Goal: Task Accomplishment & Management: Use online tool/utility

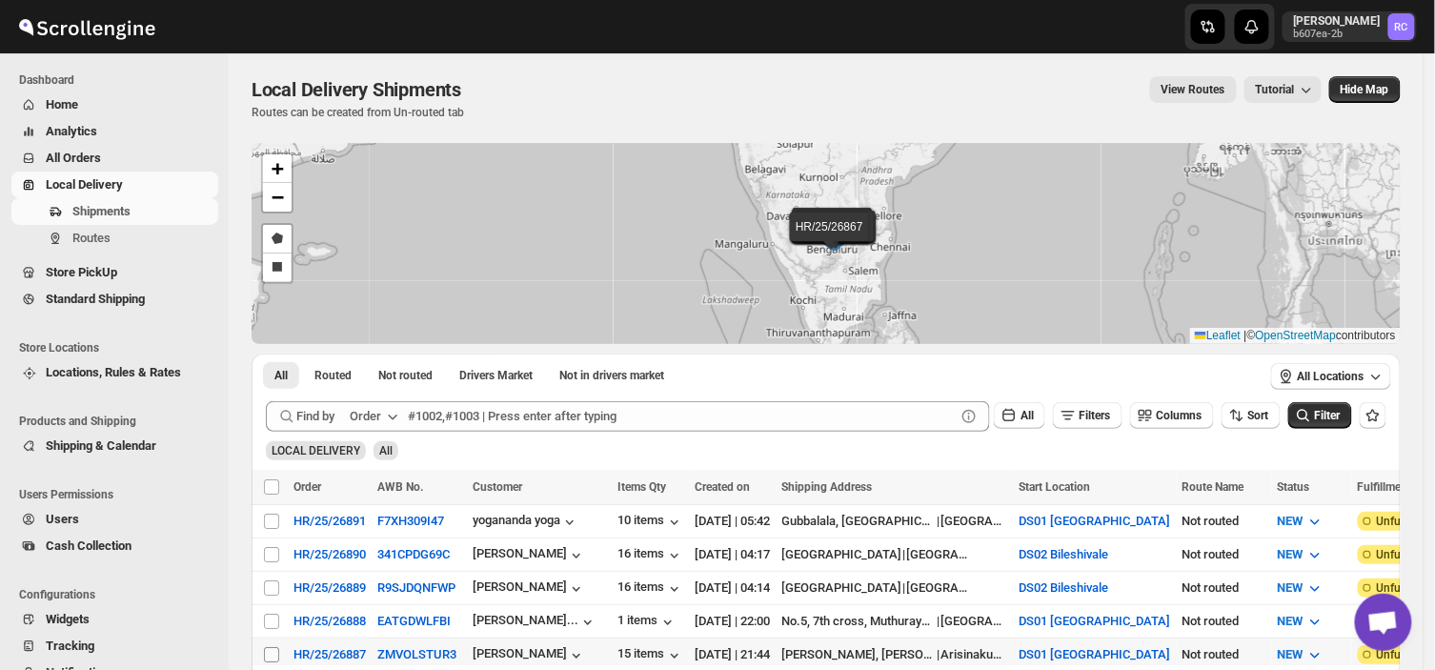
click at [271, 653] on input "Select shipment" at bounding box center [271, 654] width 15 height 15
checkbox input "true"
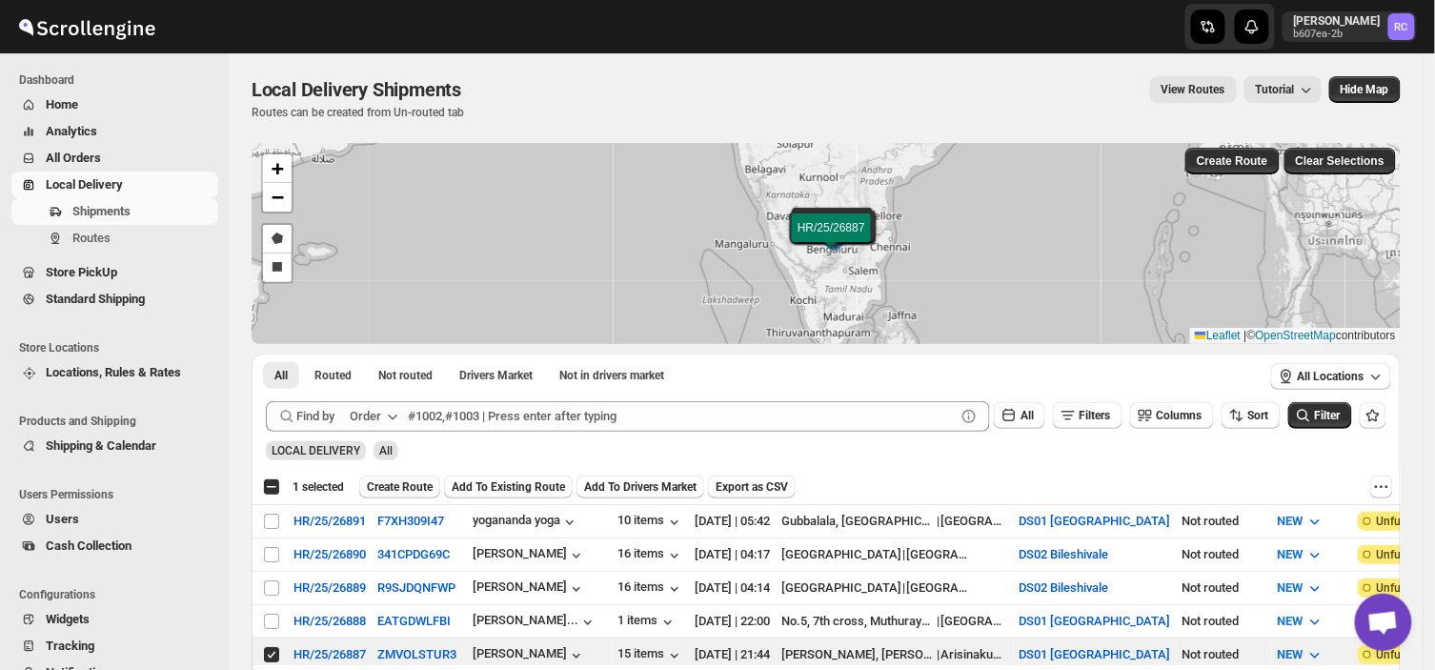
click at [395, 480] on span "Create Route" at bounding box center [400, 486] width 66 height 15
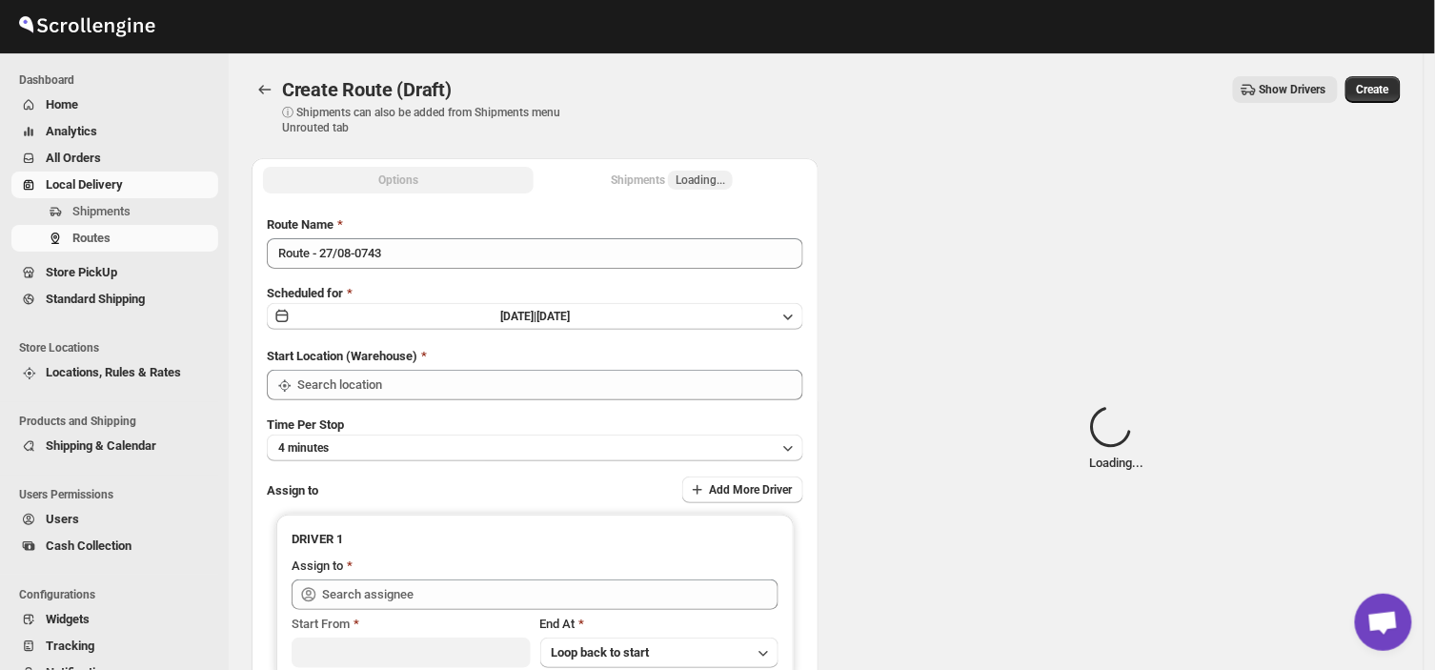
type input "DS01 [GEOGRAPHIC_DATA]"
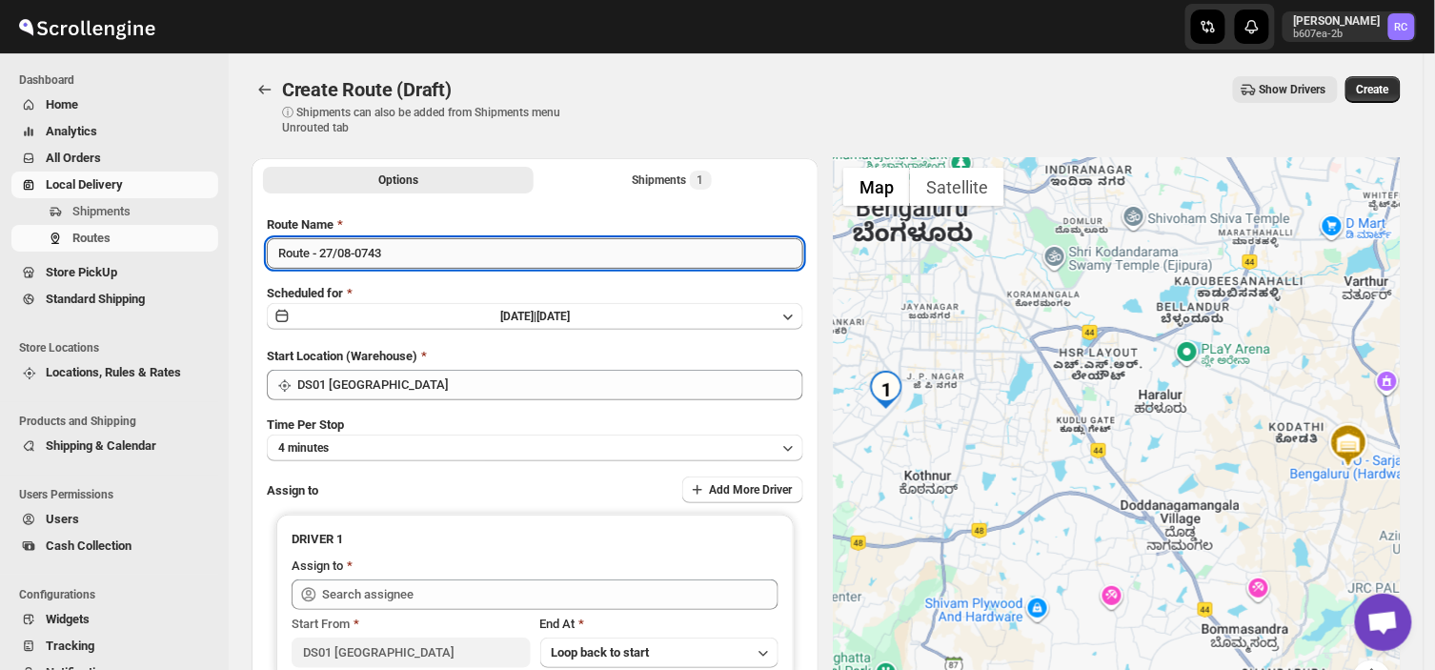
click at [397, 261] on input "Route - 27/08-0743" at bounding box center [535, 253] width 537 height 30
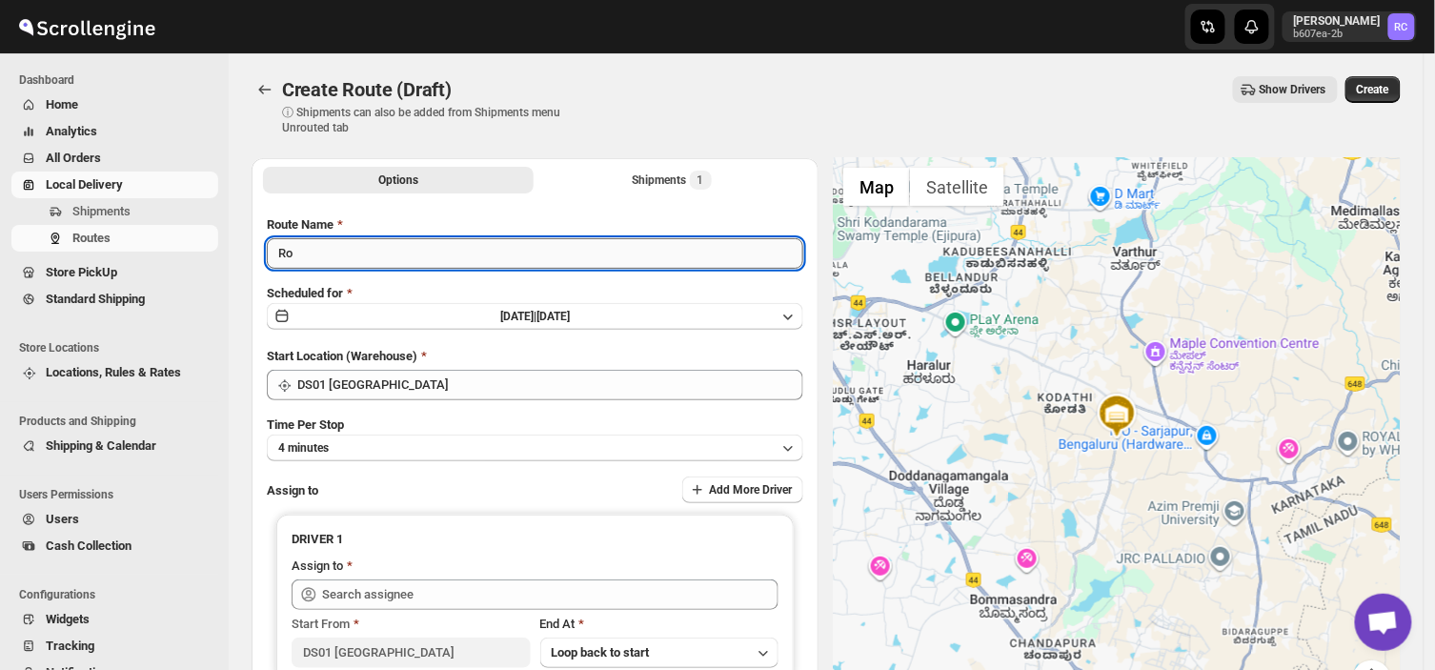
type input "R"
type input "Order no 26887"
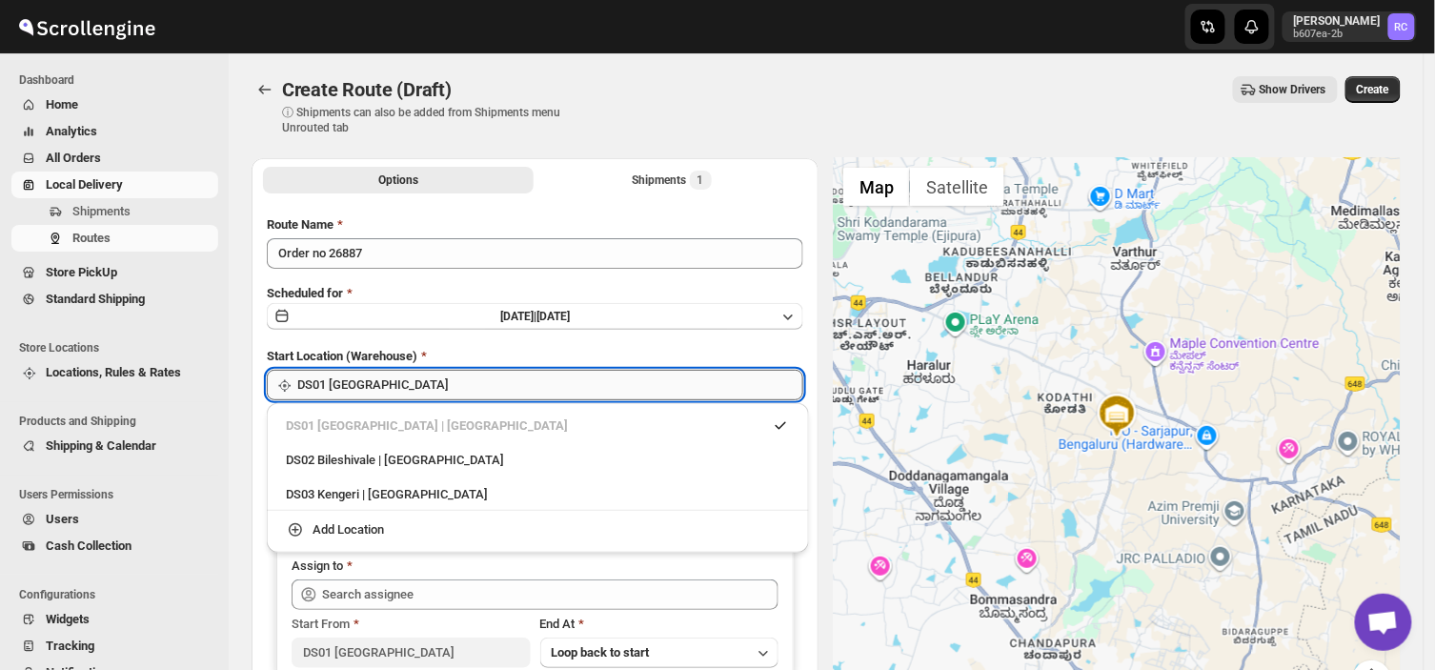
click at [410, 383] on input "DS01 [GEOGRAPHIC_DATA]" at bounding box center [550, 385] width 506 height 30
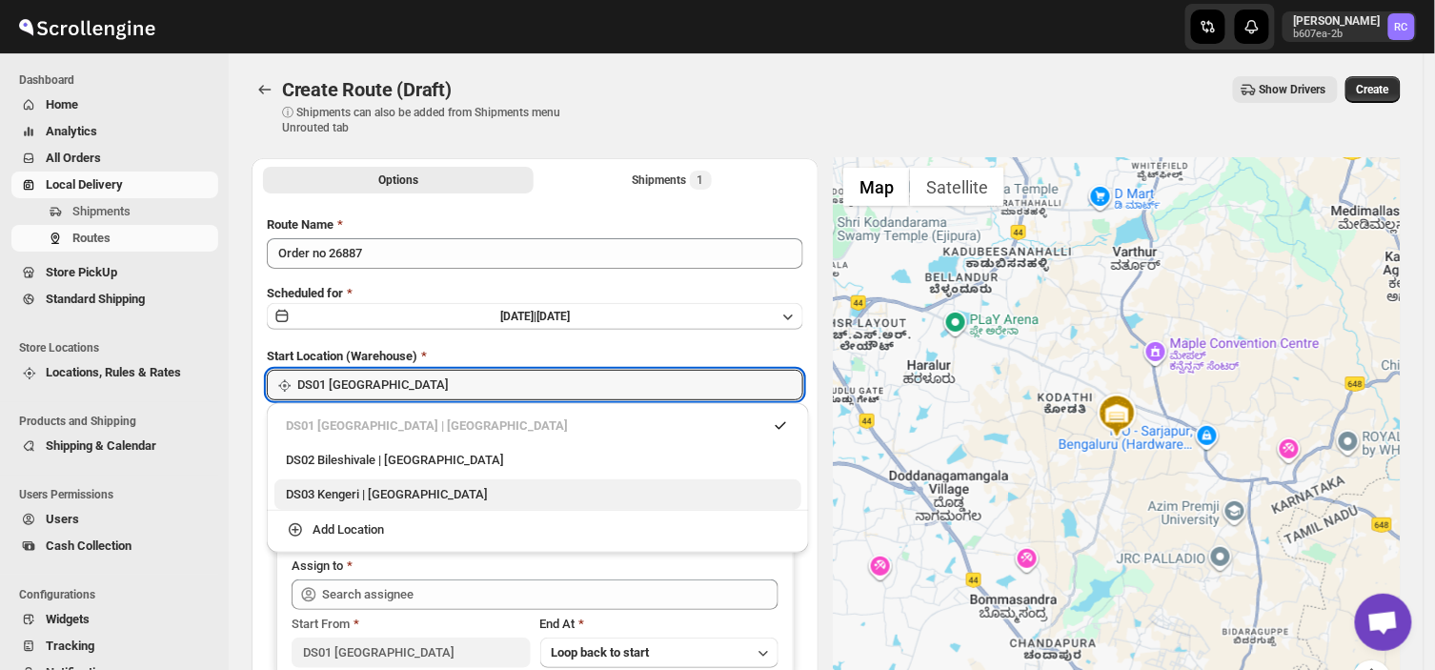
click at [317, 491] on div "DS03 Kengeri | [GEOGRAPHIC_DATA]" at bounding box center [538, 494] width 504 height 19
type input "DS03 Kengeri"
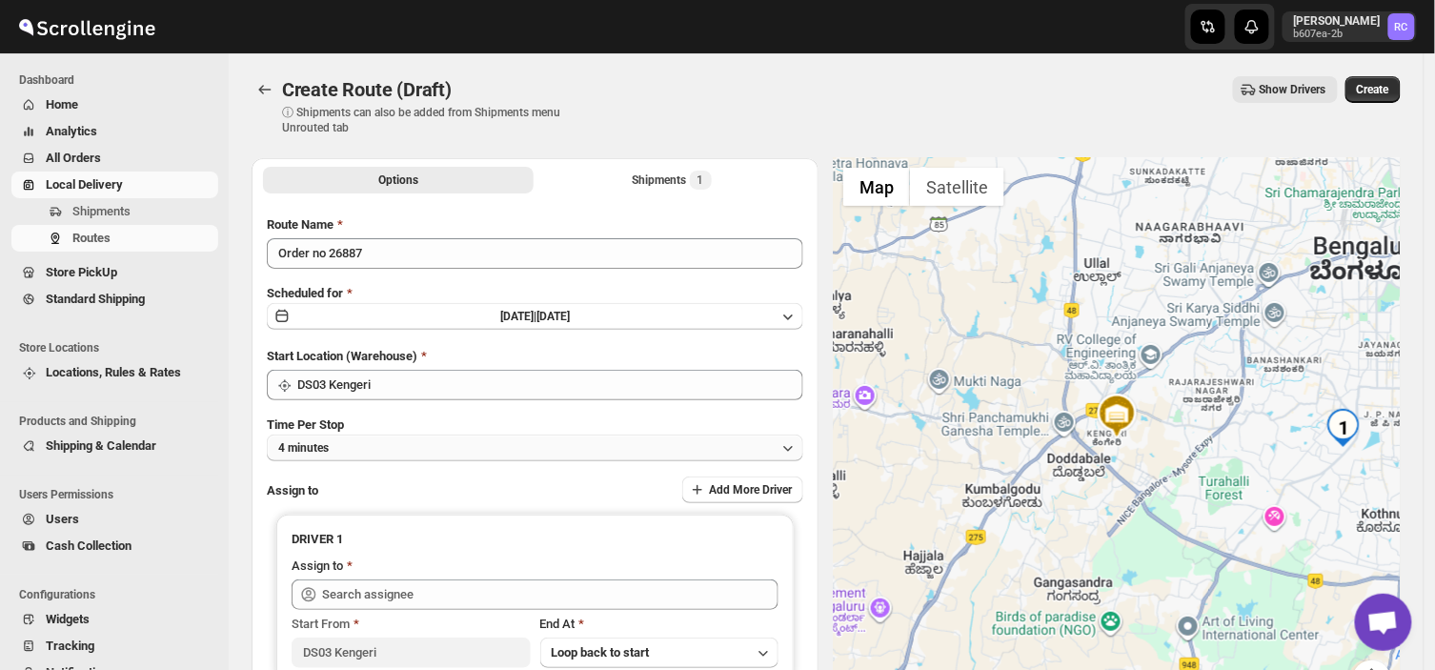
click at [353, 452] on button "4 minutes" at bounding box center [535, 448] width 537 height 27
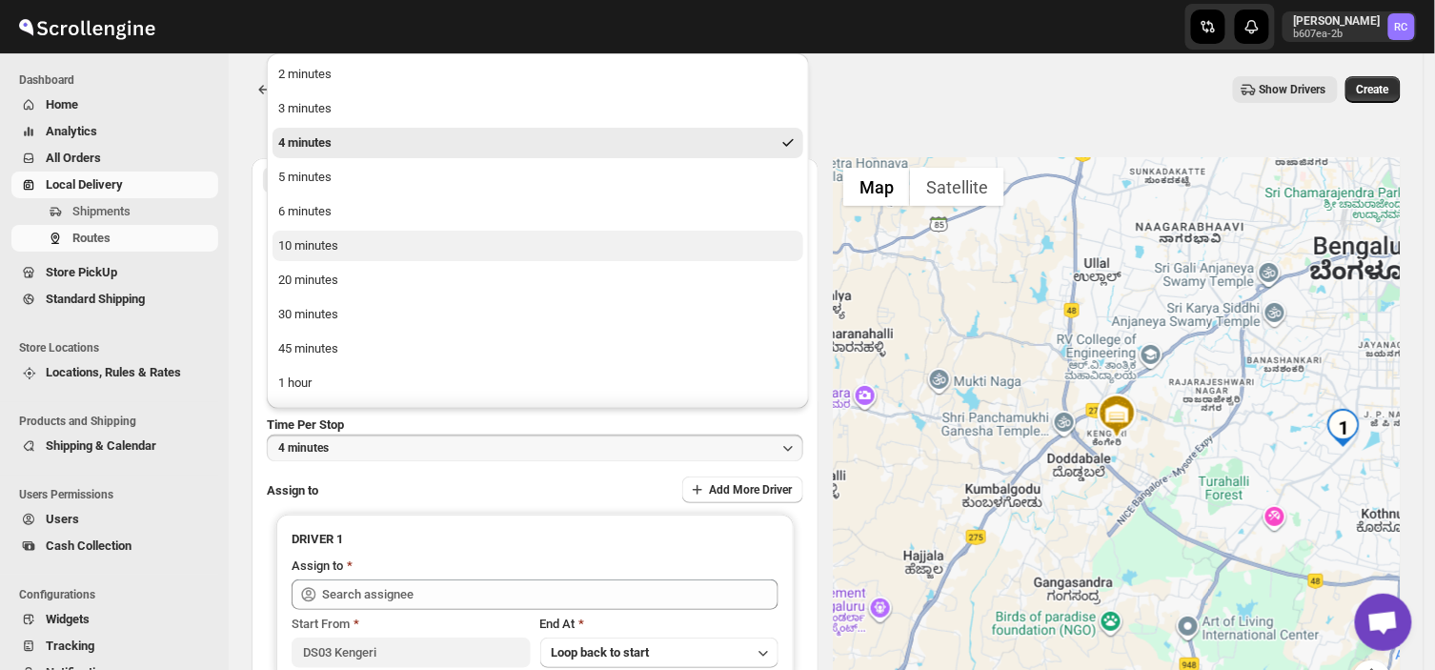
click at [335, 248] on div "10 minutes" at bounding box center [308, 245] width 60 height 19
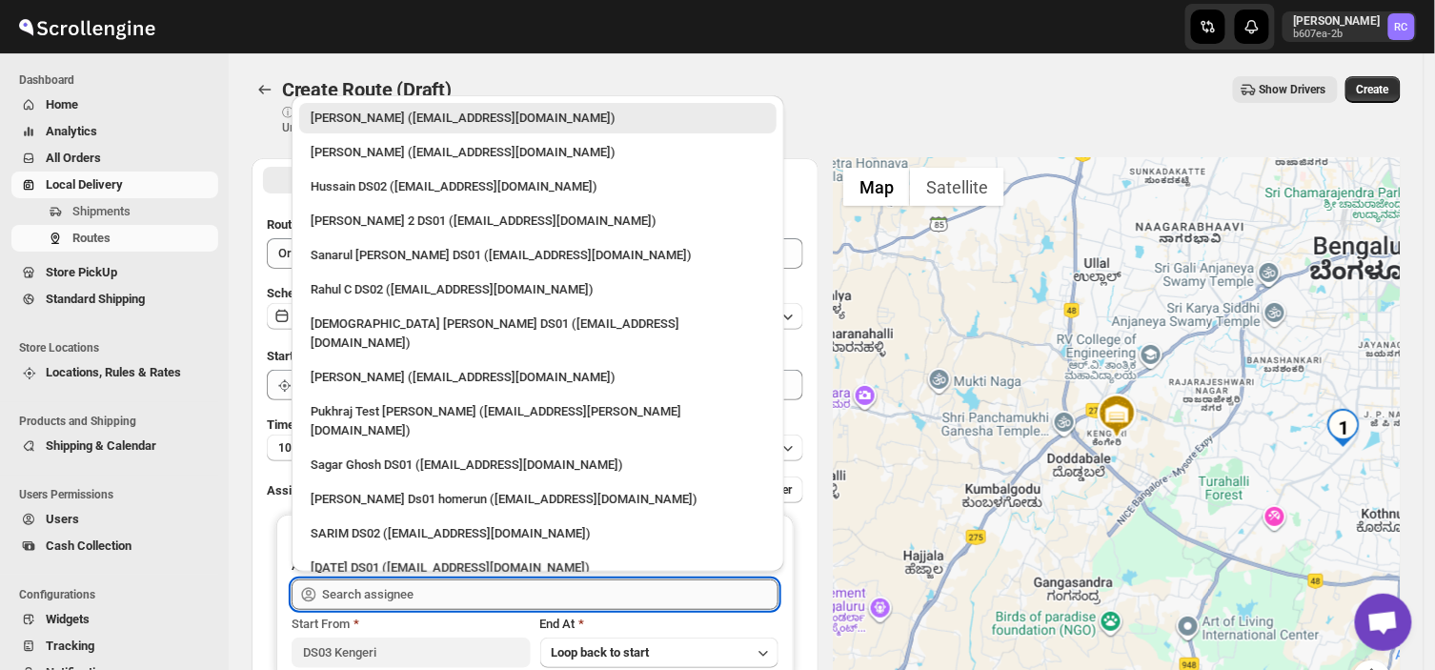
click at [463, 592] on input "text" at bounding box center [550, 594] width 457 height 30
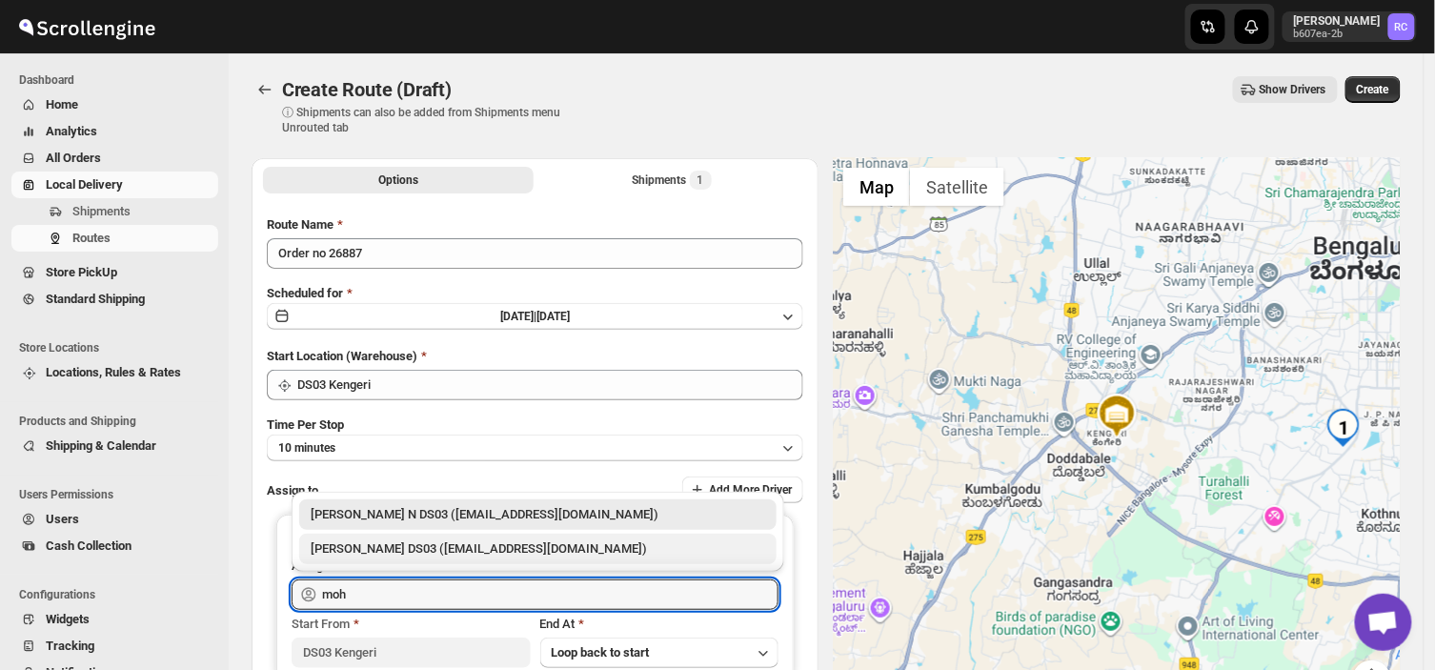
click at [429, 550] on div "[PERSON_NAME] DS03 ([EMAIL_ADDRESS][DOMAIN_NAME])" at bounding box center [538, 548] width 455 height 19
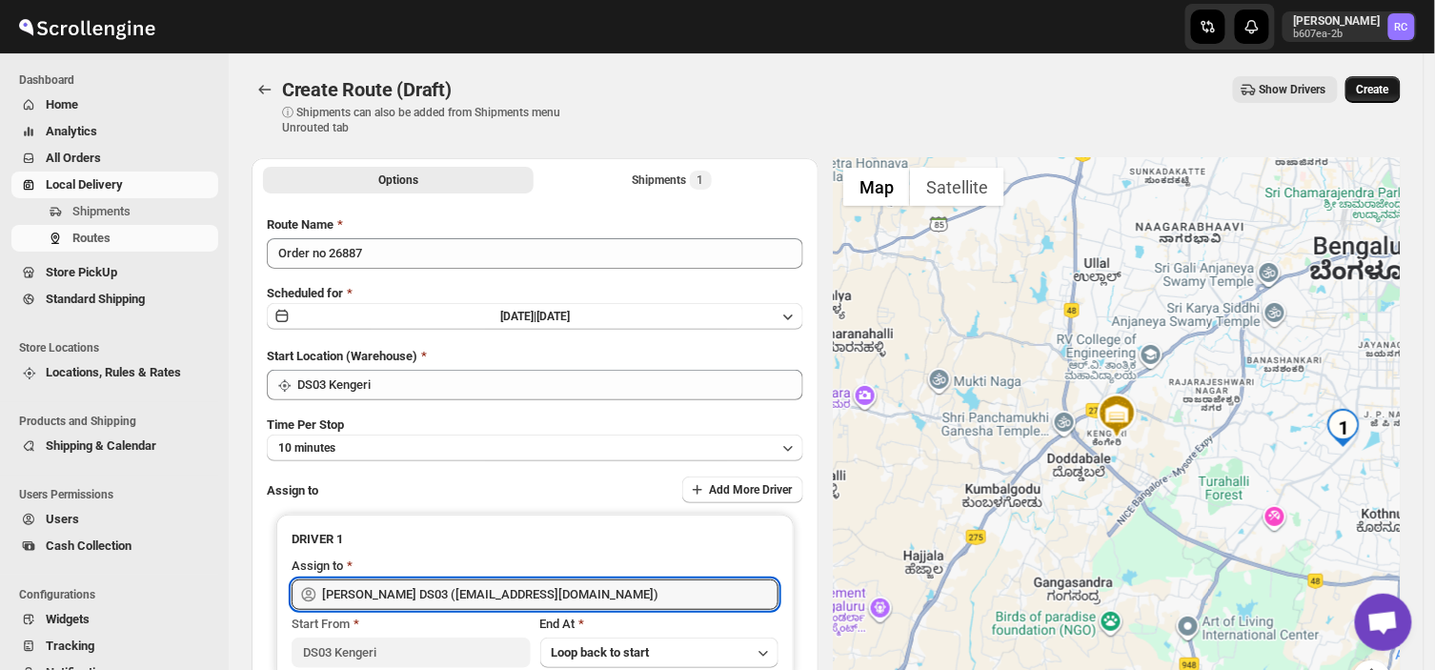
type input "[PERSON_NAME] DS03 ([EMAIL_ADDRESS][DOMAIN_NAME])"
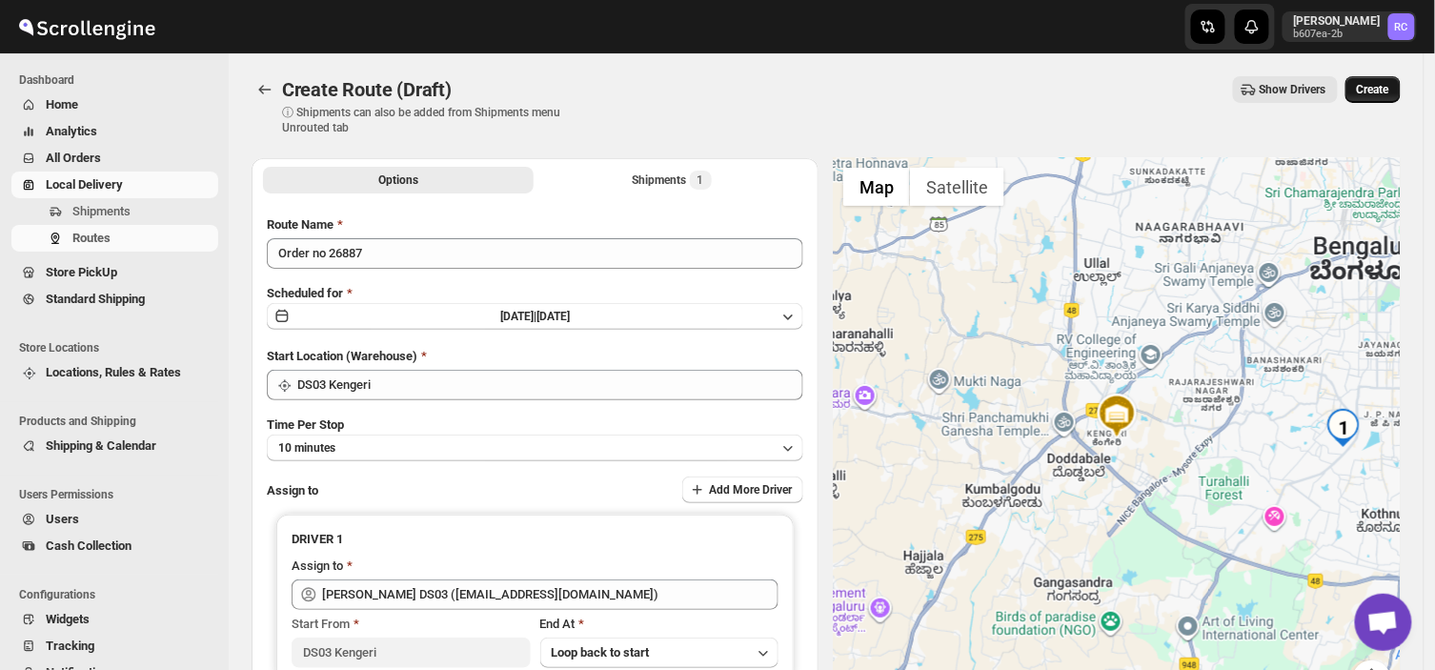
click at [1390, 87] on span "Create" at bounding box center [1373, 89] width 32 height 15
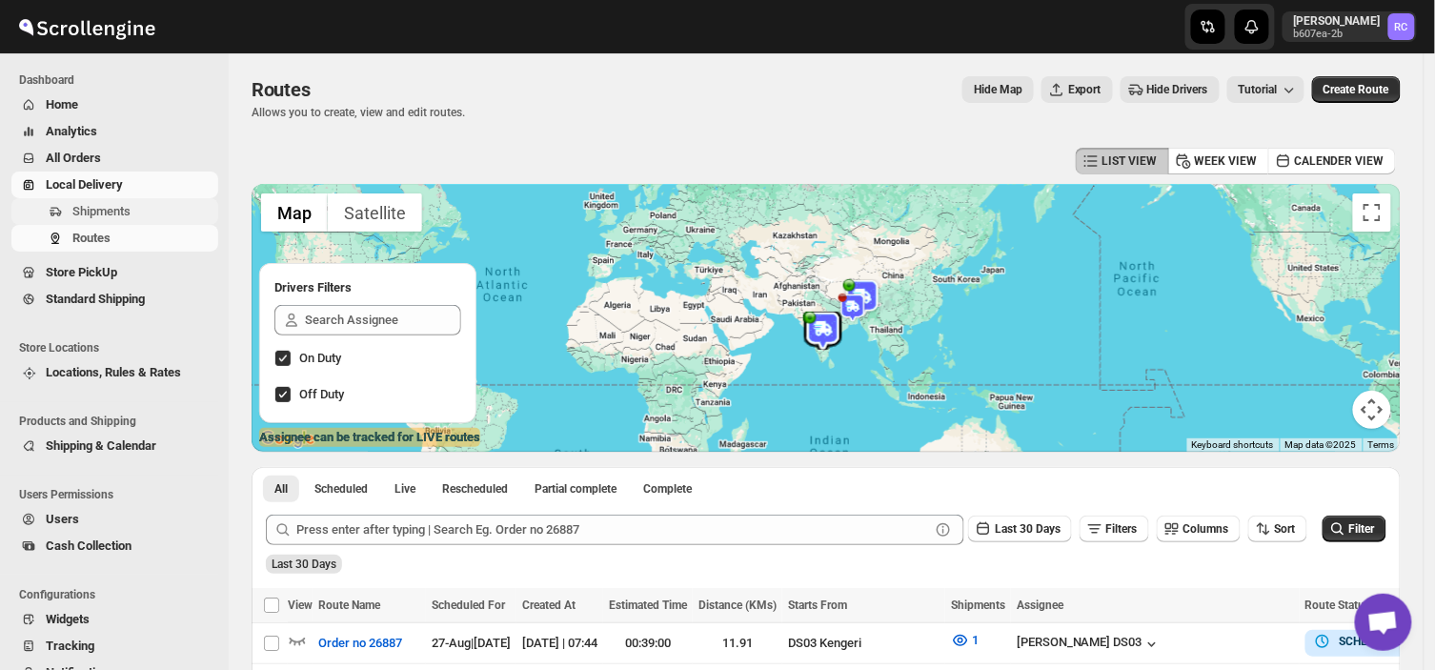
click at [144, 212] on span "Shipments" at bounding box center [143, 211] width 142 height 19
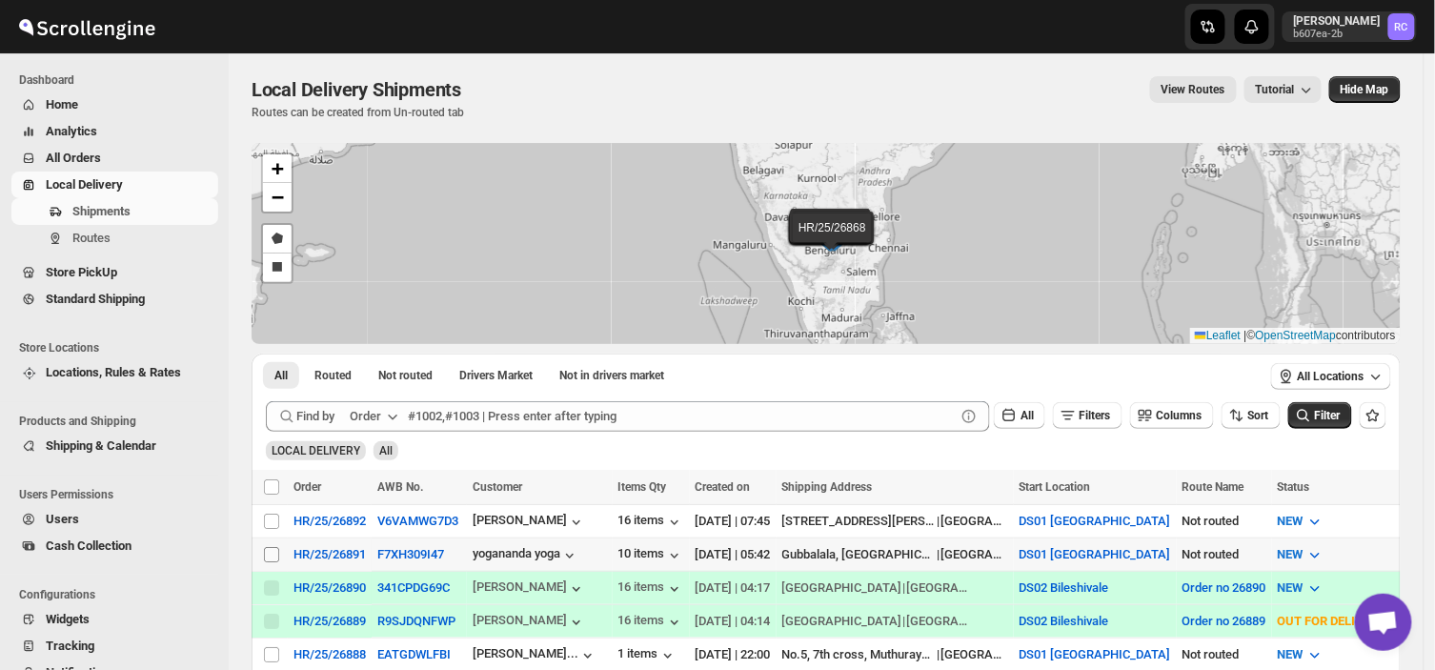
click at [265, 553] on input "Select shipment" at bounding box center [271, 554] width 15 height 15
checkbox input "true"
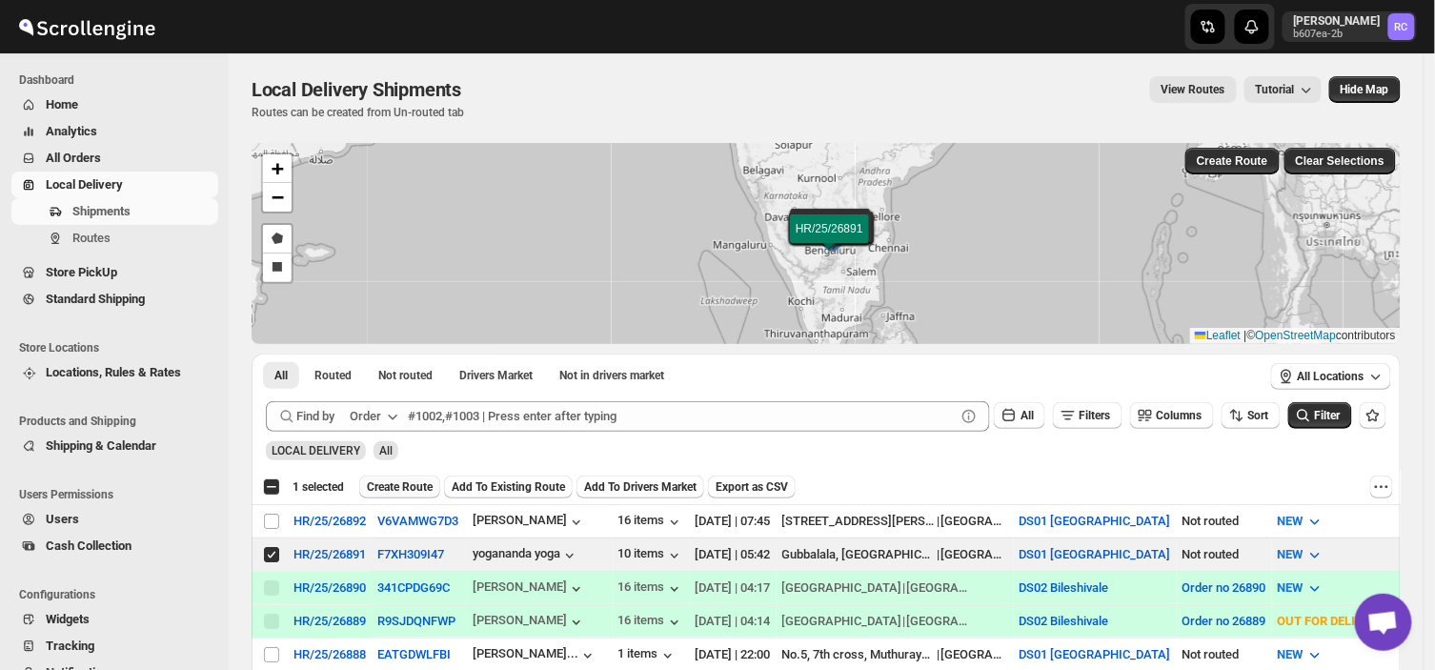
click at [404, 481] on span "Create Route" at bounding box center [400, 486] width 66 height 15
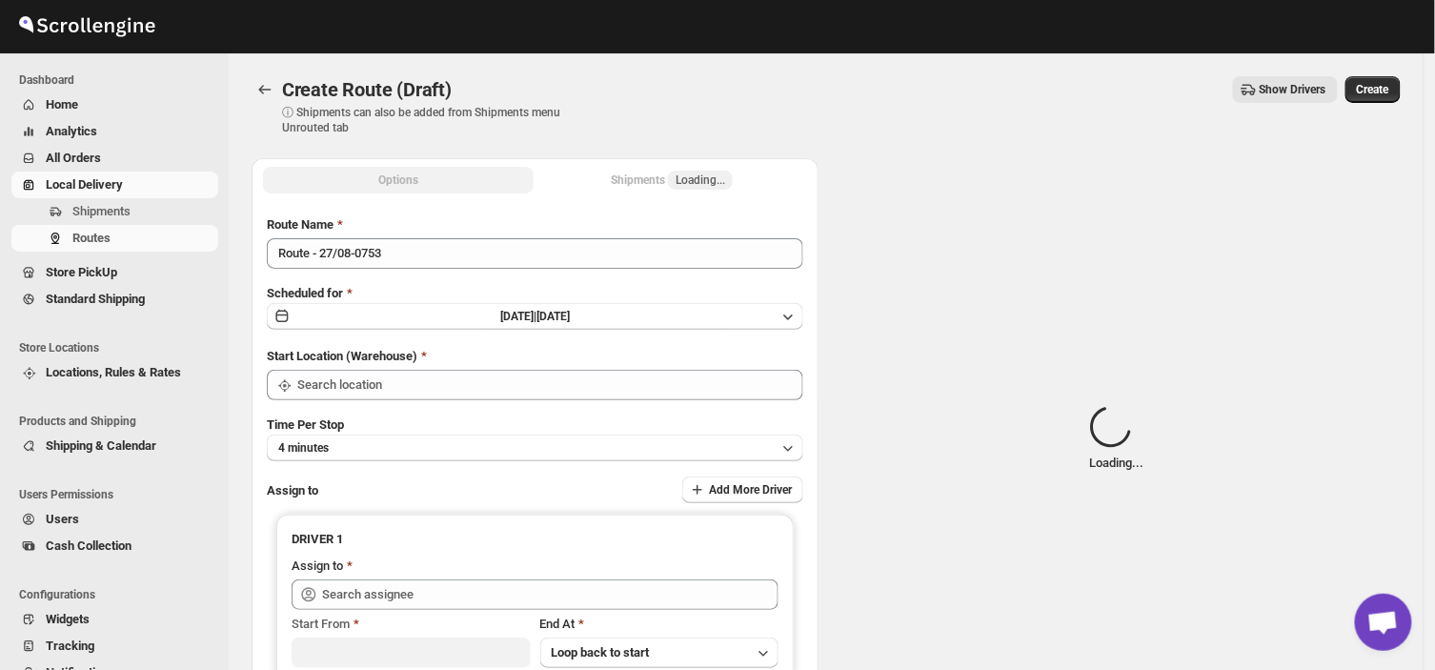
type input "DS01 [GEOGRAPHIC_DATA]"
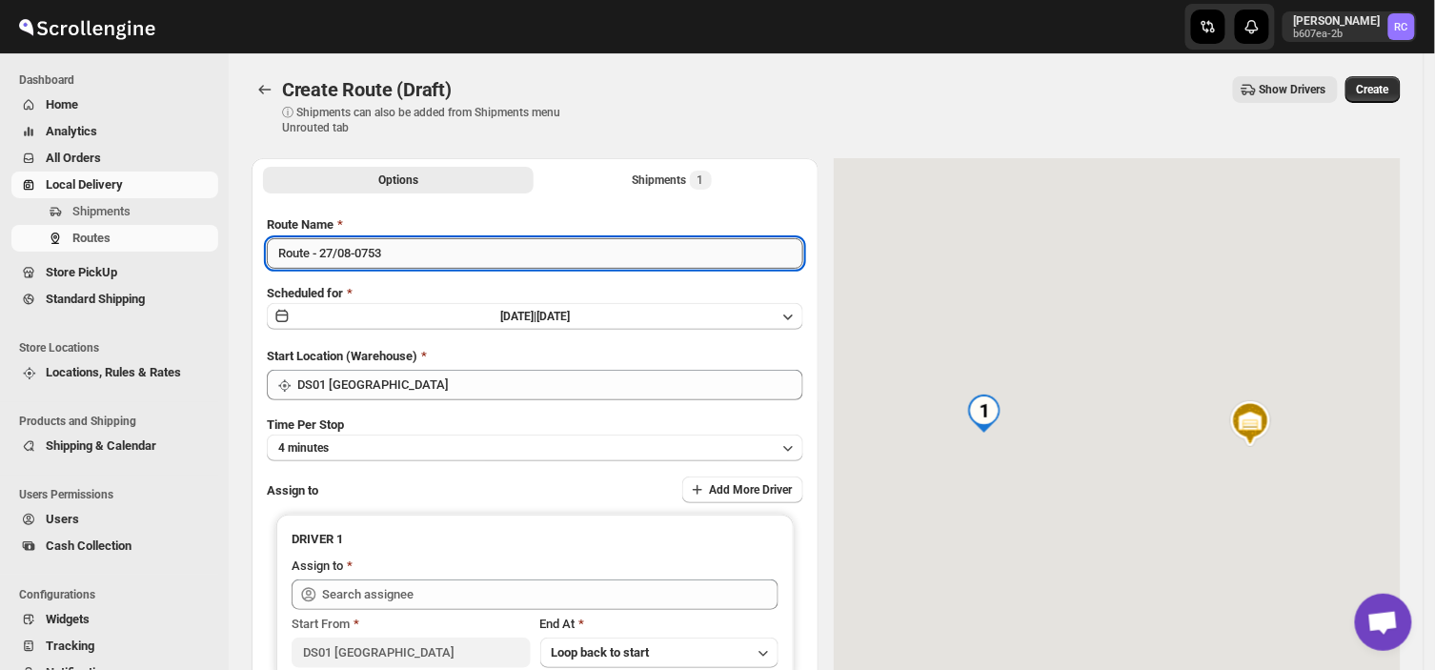
click at [391, 249] on input "Route - 27/08-0753" at bounding box center [535, 253] width 537 height 30
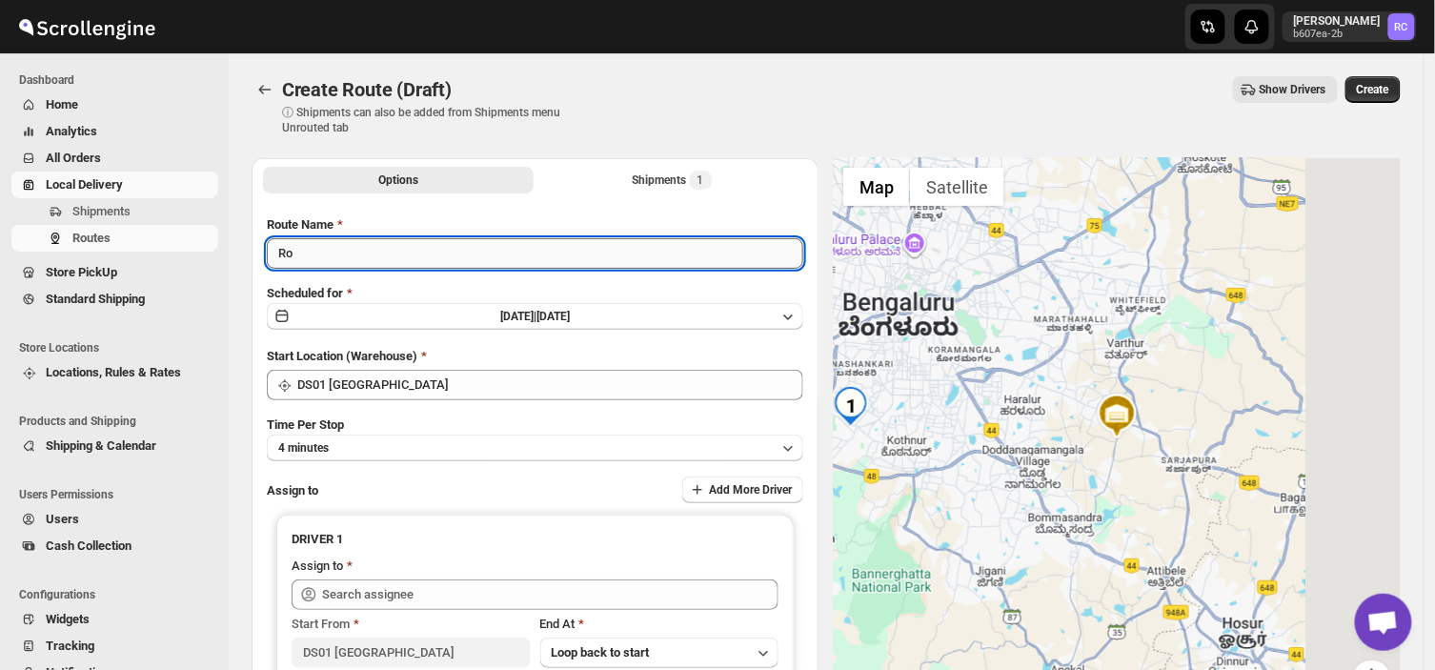
type input "R"
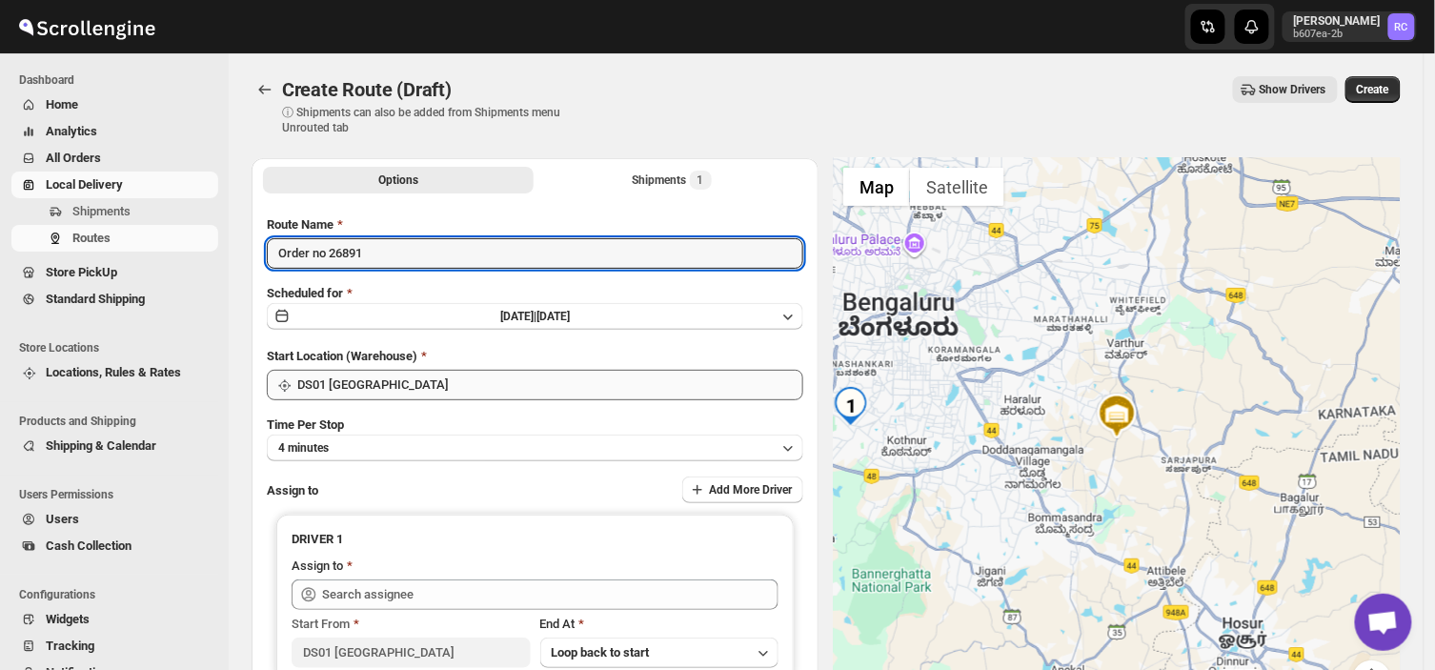
type input "Order no 26891"
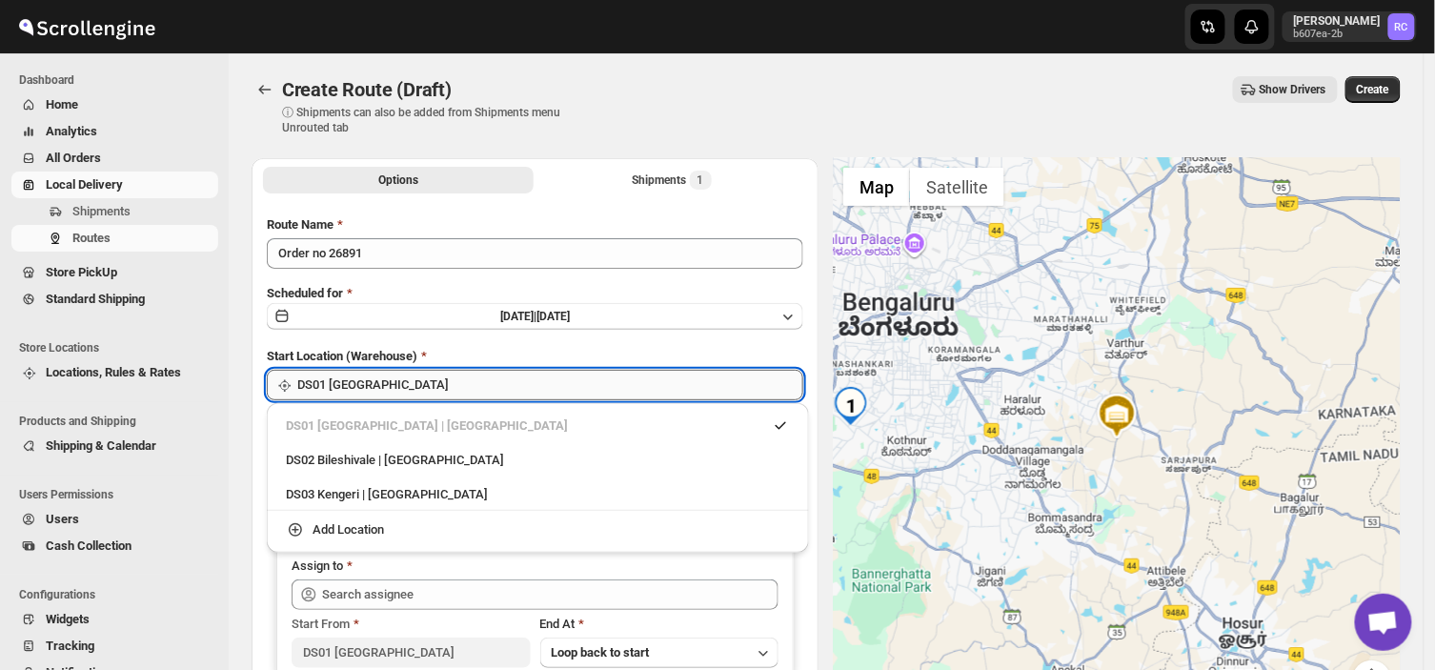
click at [404, 384] on input "DS01 [GEOGRAPHIC_DATA]" at bounding box center [550, 385] width 506 height 30
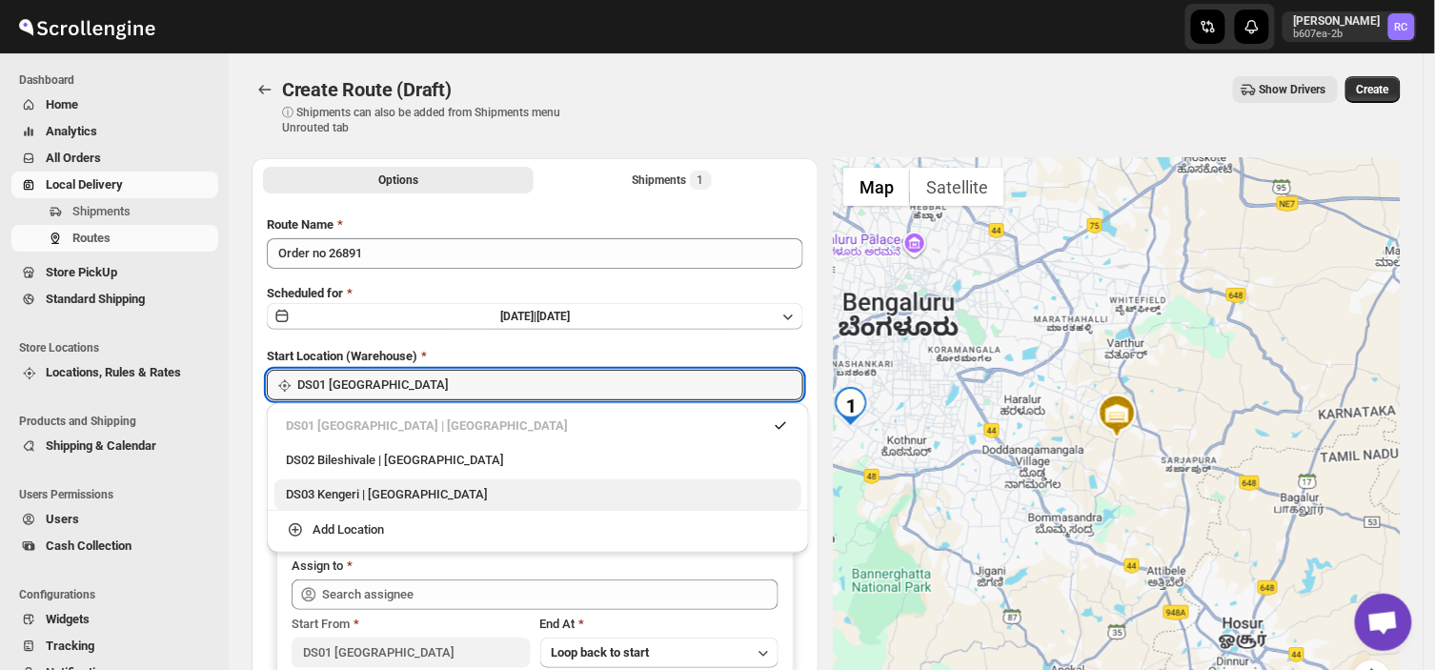
click at [359, 483] on div "DS03 Kengeri | [GEOGRAPHIC_DATA]" at bounding box center [537, 494] width 527 height 30
type input "DS03 Kengeri"
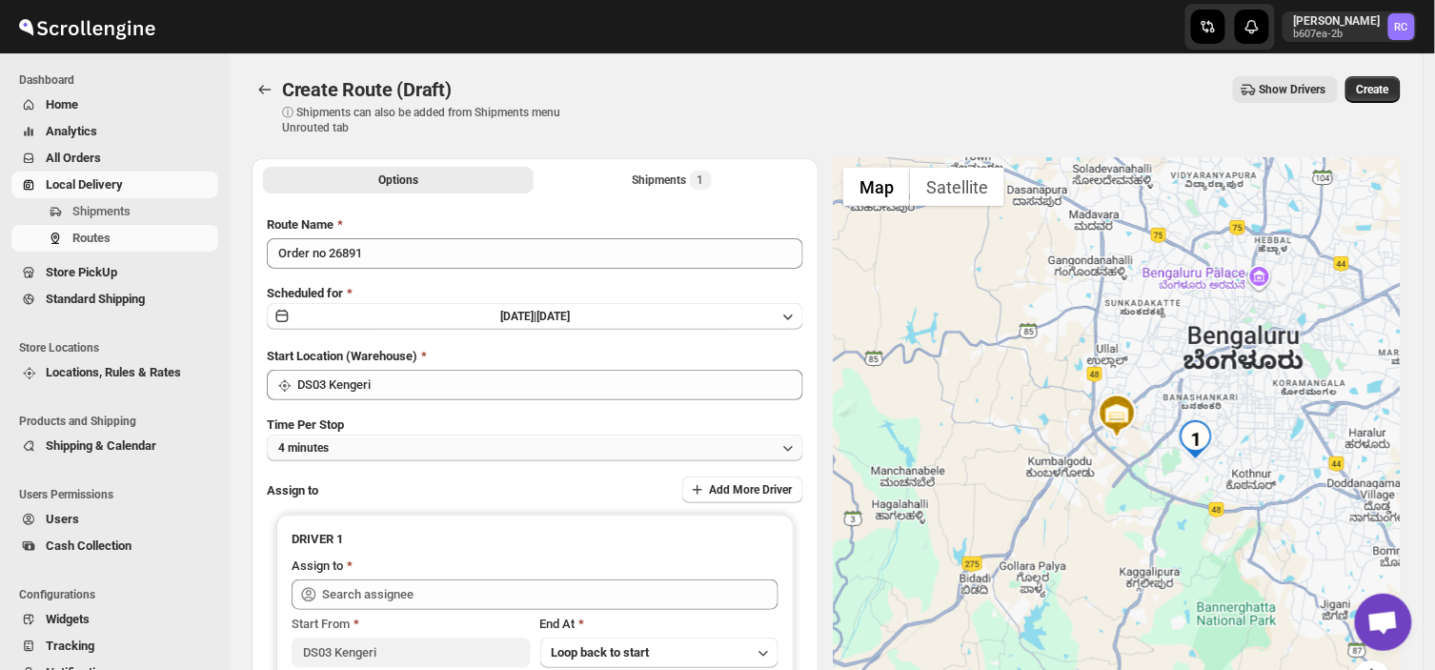
click at [344, 444] on button "4 minutes" at bounding box center [535, 448] width 537 height 27
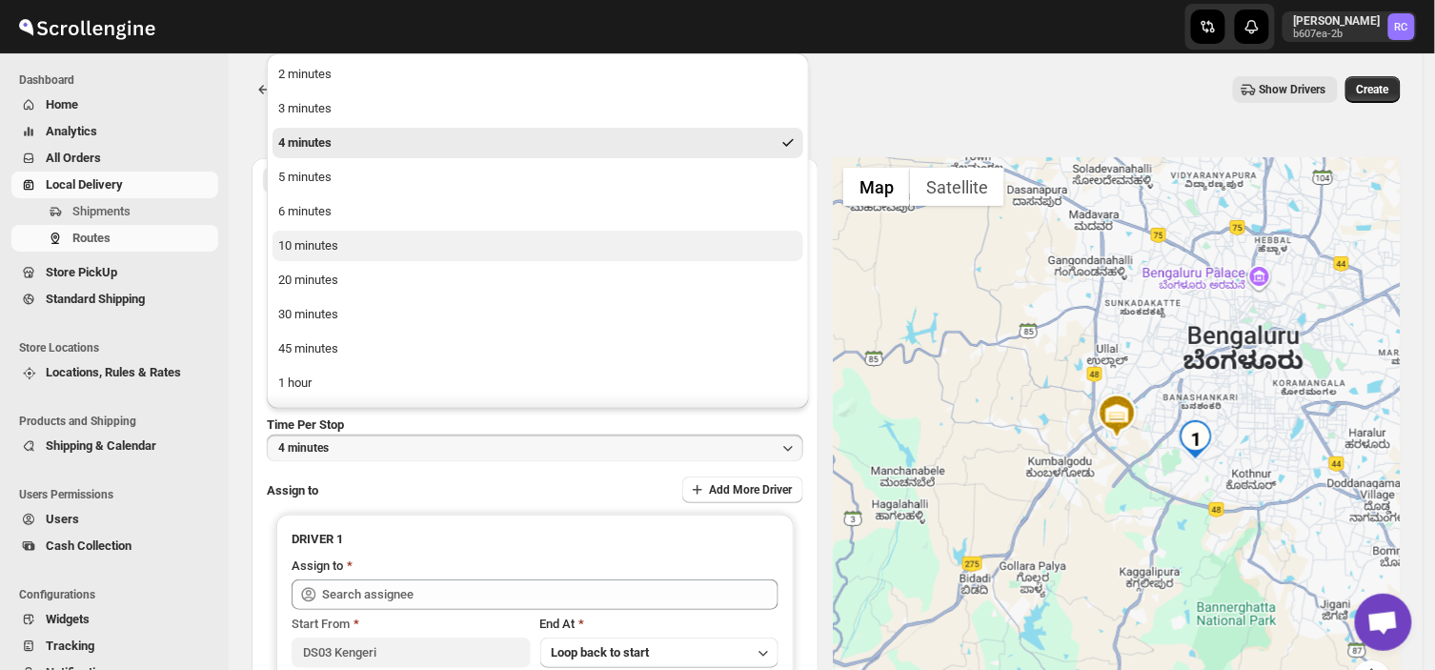
click at [296, 240] on div "10 minutes" at bounding box center [308, 245] width 60 height 19
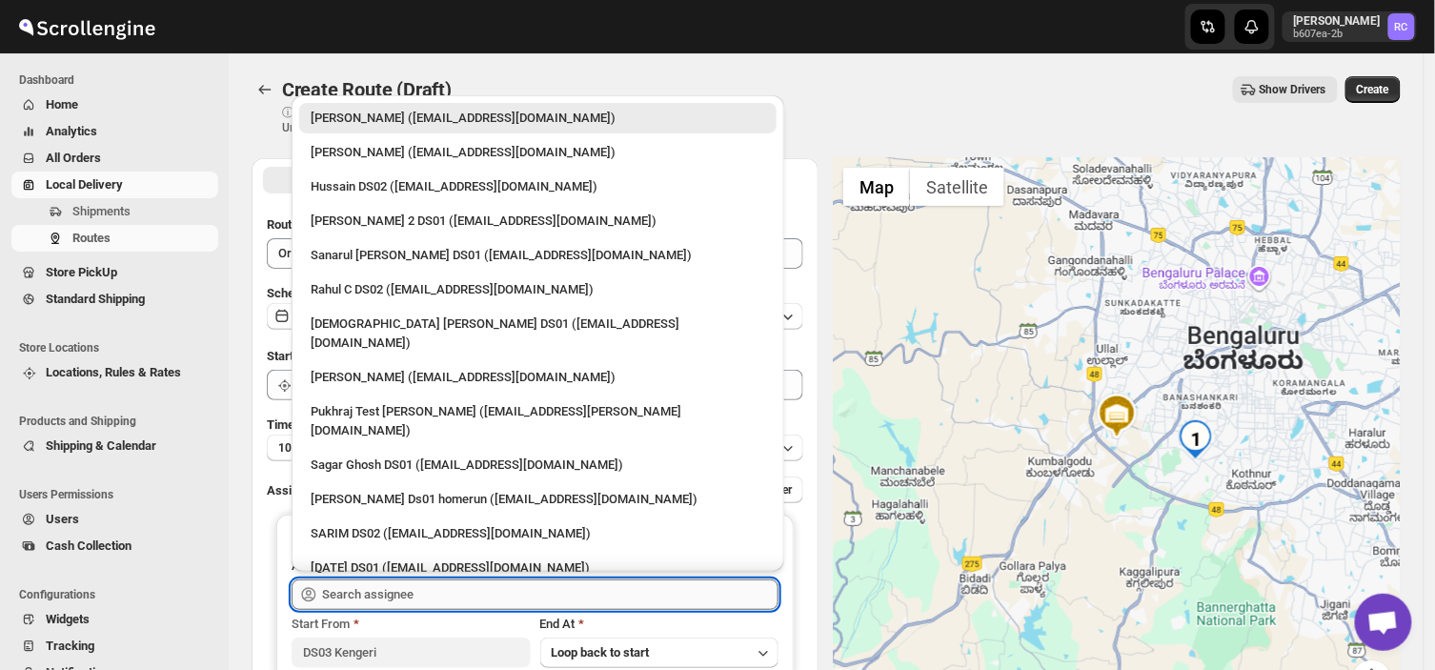
click at [444, 603] on input "text" at bounding box center [550, 594] width 457 height 30
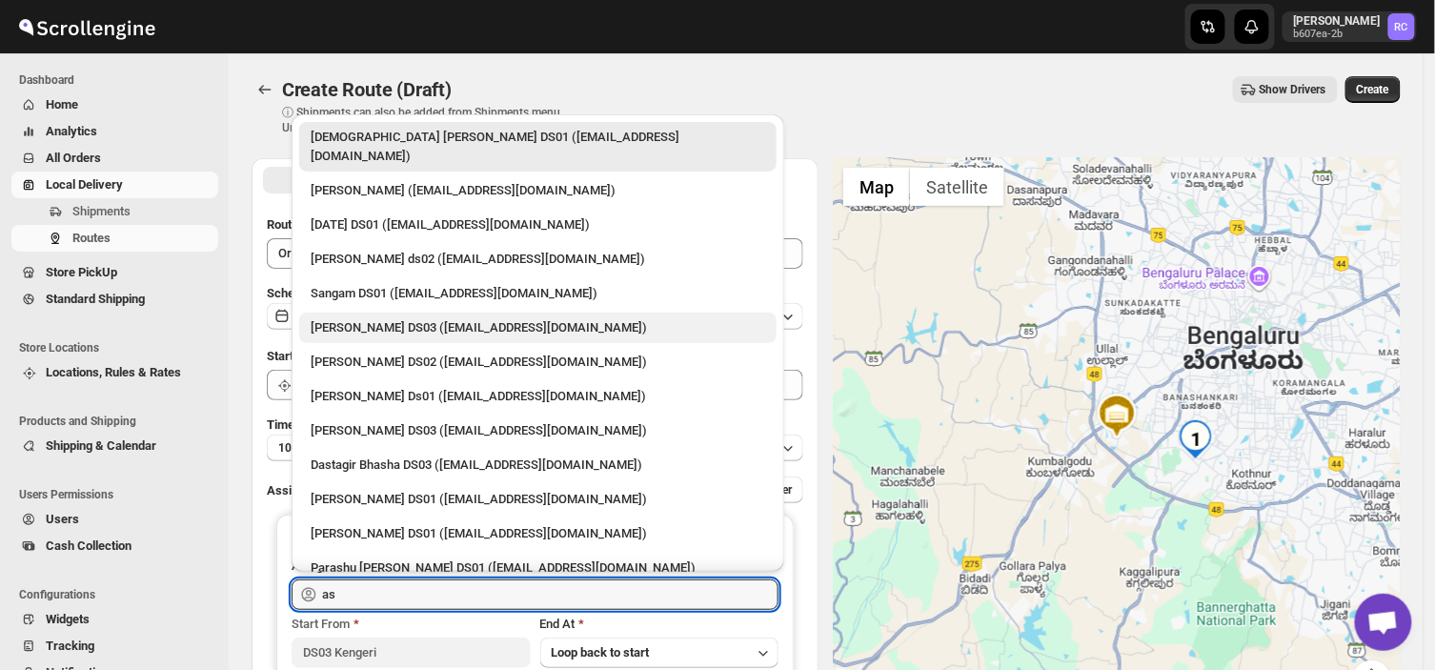
click at [479, 318] on div "[PERSON_NAME] DS03 ([EMAIL_ADDRESS][DOMAIN_NAME])" at bounding box center [538, 327] width 455 height 19
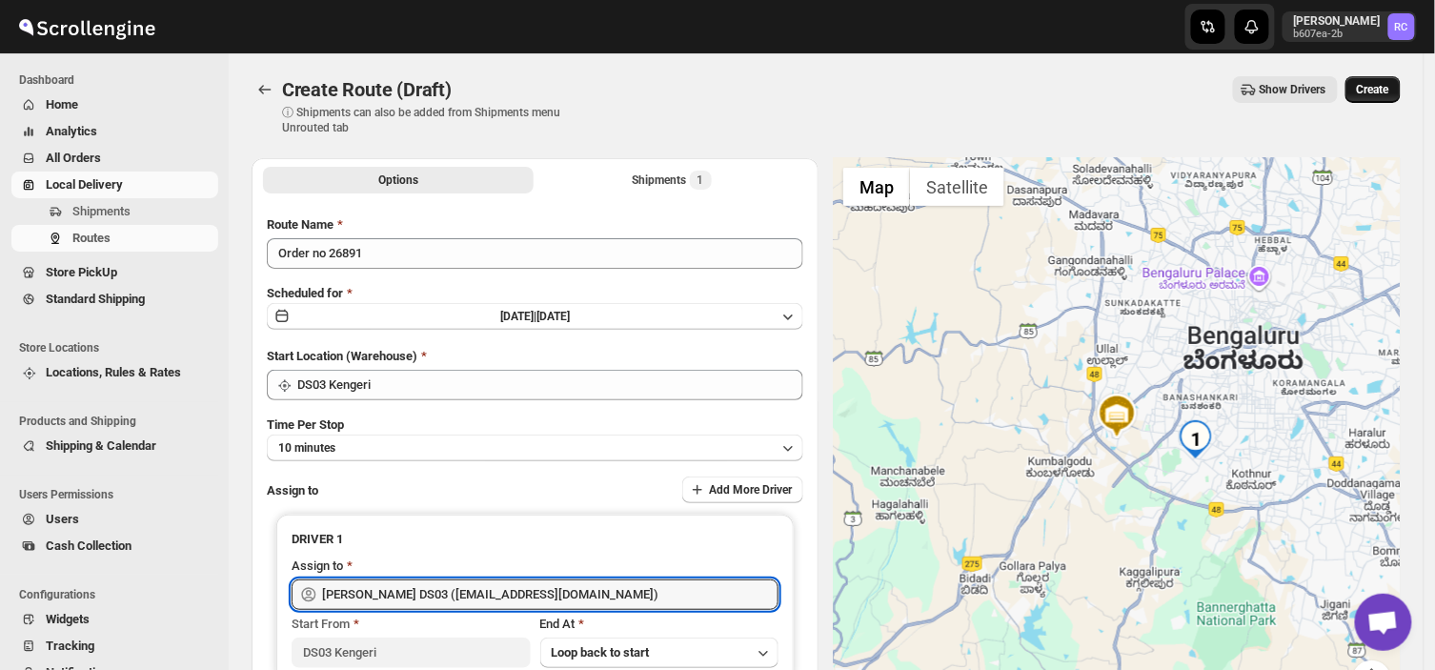
type input "[PERSON_NAME] DS03 ([EMAIL_ADDRESS][DOMAIN_NAME])"
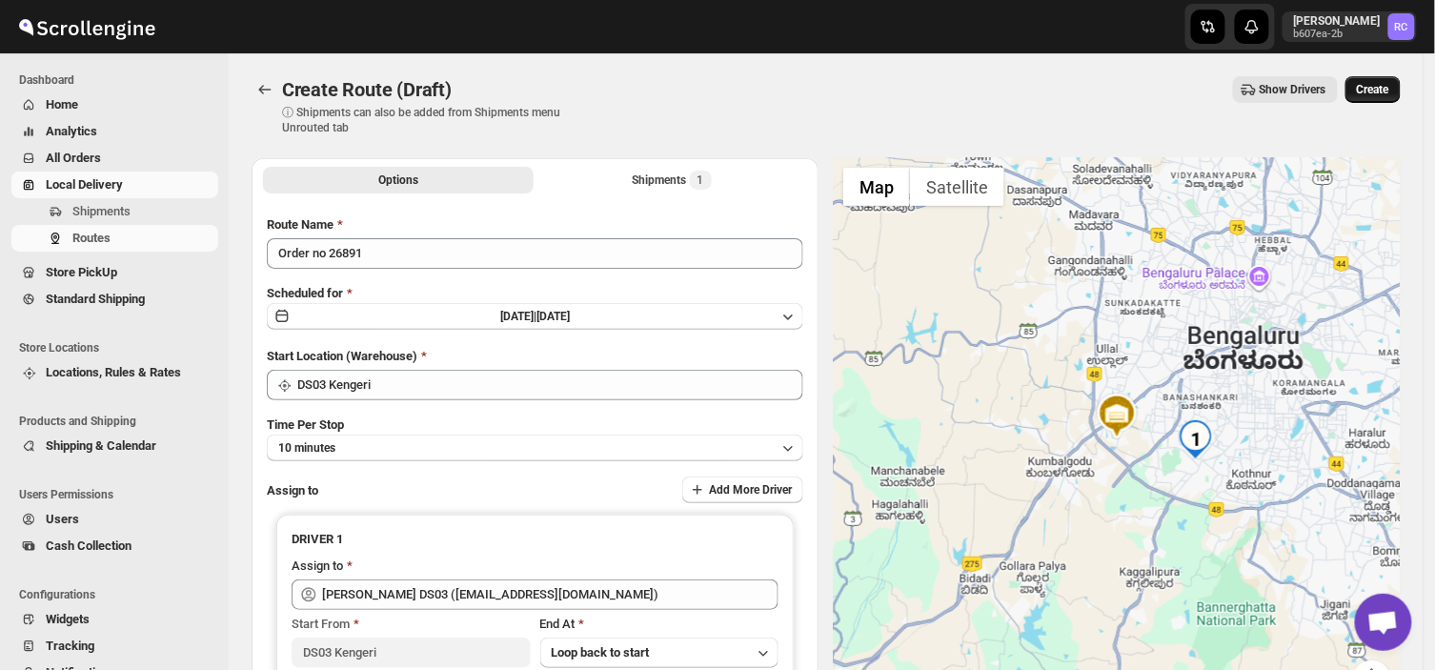
click at [1390, 88] on span "Create" at bounding box center [1373, 89] width 32 height 15
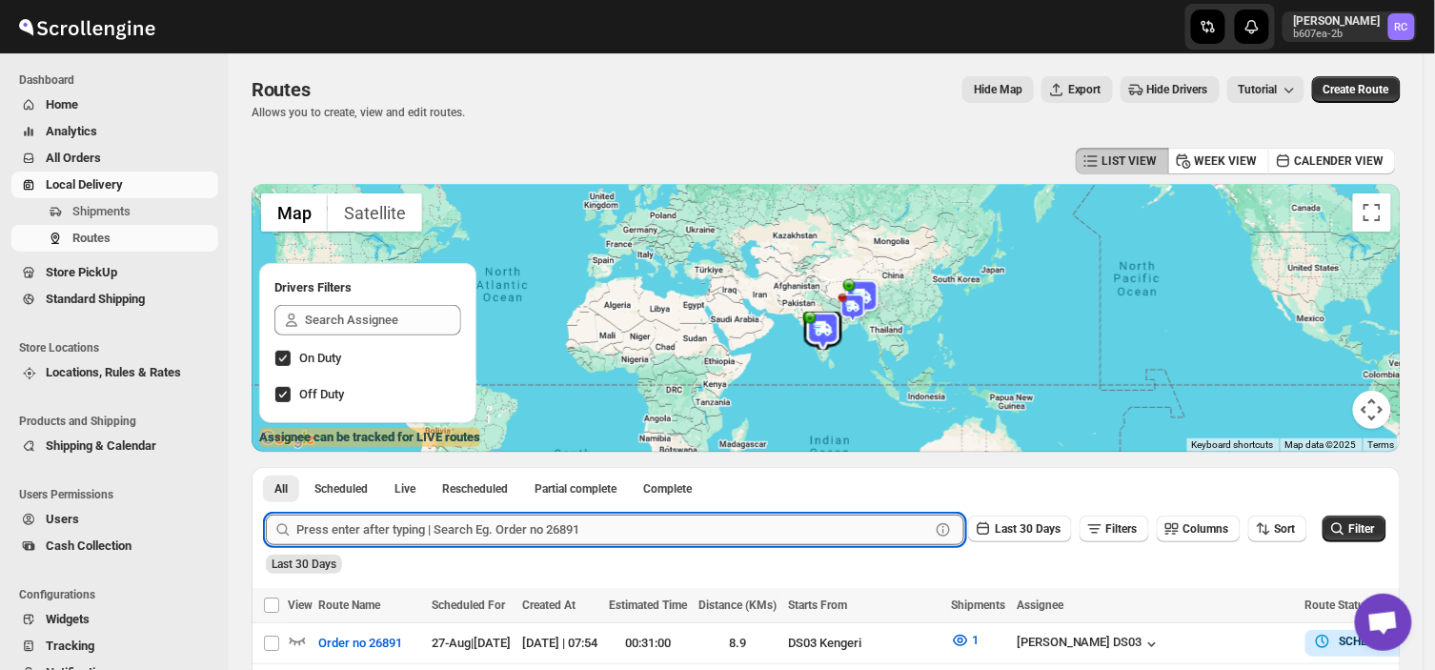
click at [626, 526] on input "text" at bounding box center [613, 530] width 634 height 30
